Goal: Task Accomplishment & Management: Use online tool/utility

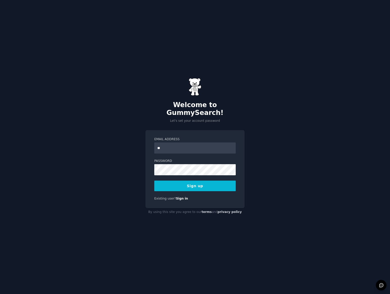
type input "*"
type input "**********"
click at [222, 181] on button "Sign up" at bounding box center [194, 186] width 81 height 11
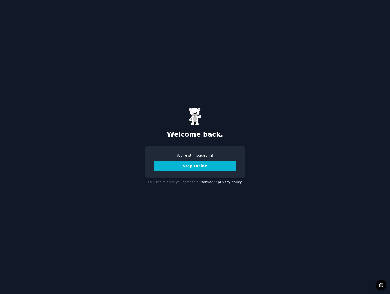
click at [207, 167] on button "Step Inside" at bounding box center [194, 166] width 81 height 11
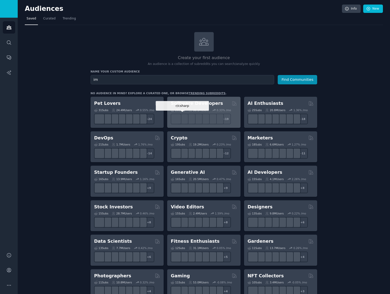
type input "i"
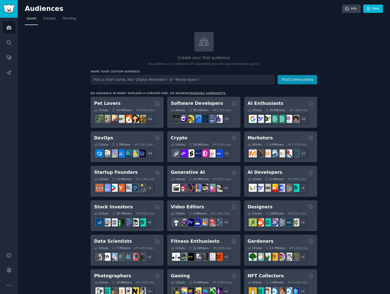
click at [147, 74] on div "Name your custom audience Audience Name Find Communities" at bounding box center [204, 77] width 227 height 15
click at [147, 82] on input "text" at bounding box center [183, 79] width 184 height 9
click at [148, 80] on input "text" at bounding box center [183, 79] width 184 height 9
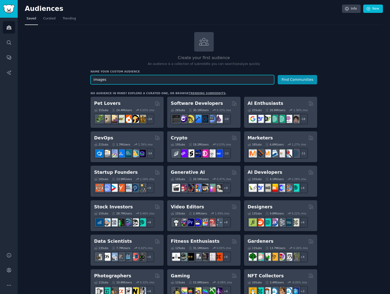
type input "images"
click at [278, 75] on button "Find Communities" at bounding box center [297, 79] width 39 height 9
